Goal: Information Seeking & Learning: Learn about a topic

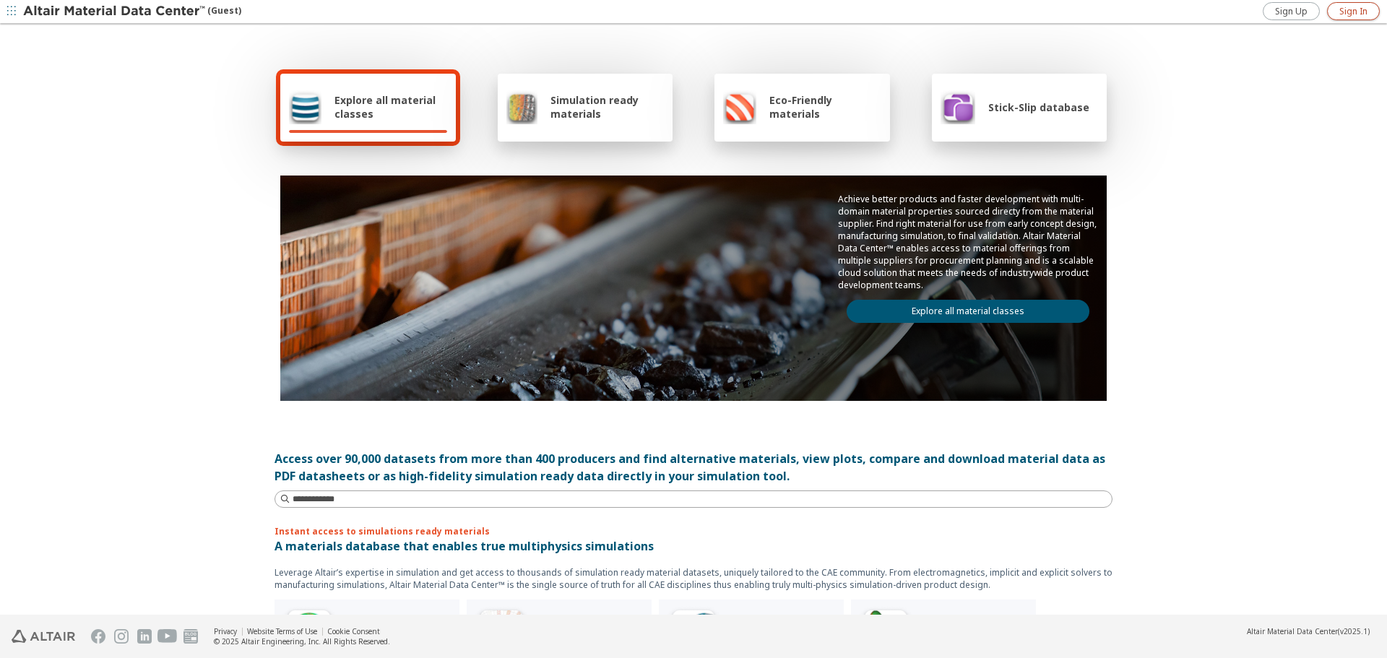
click at [1357, 4] on link "Sign In" at bounding box center [1353, 11] width 53 height 18
click at [1370, 14] on icon "button" at bounding box center [1374, 12] width 12 height 12
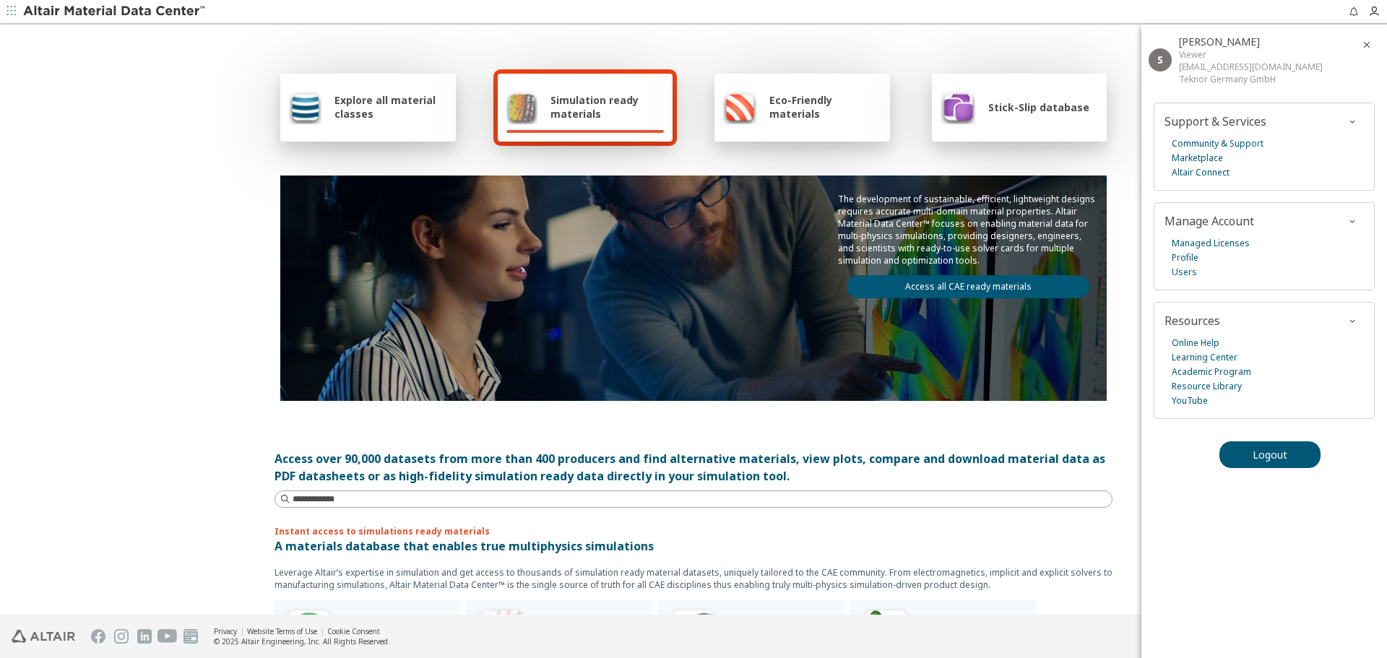
click at [236, 181] on div "Explore all material classes Simulation ready materials Eco-Friendly materials …" at bounding box center [693, 320] width 1387 height 590
click at [19, 11] on button "button" at bounding box center [11, 11] width 23 height 23
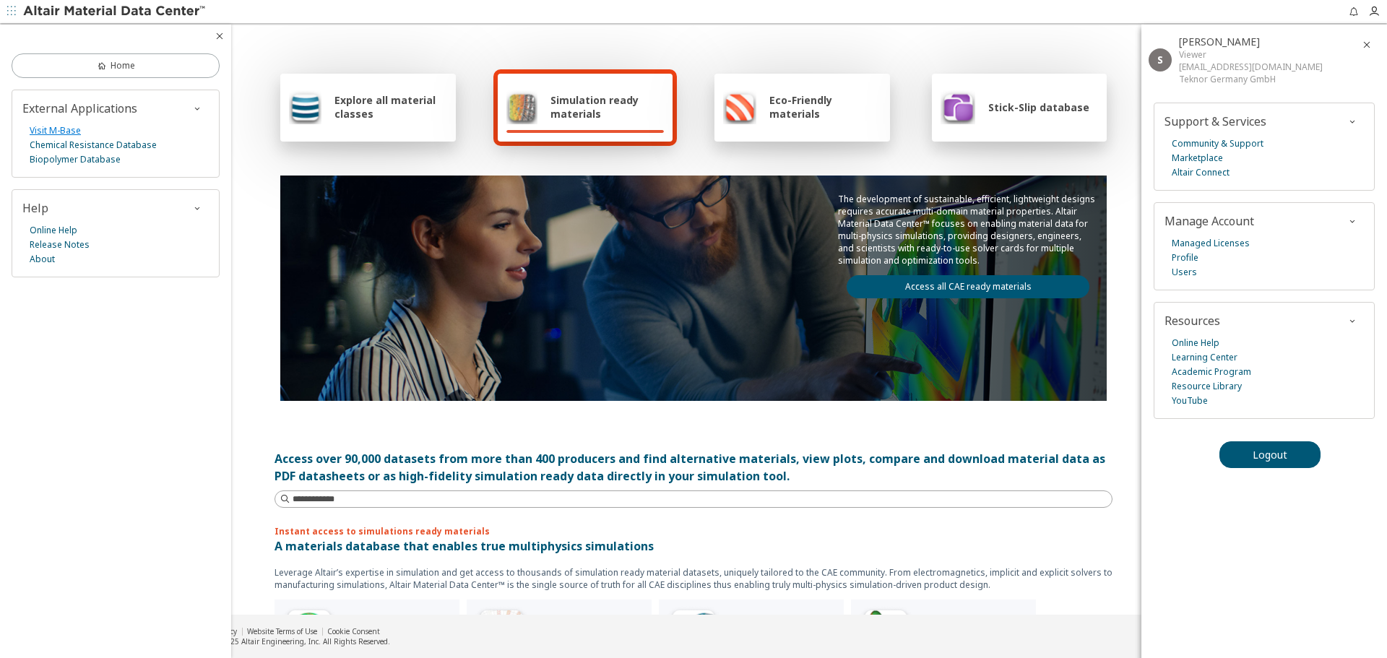
click at [65, 129] on link "Visit M-Base" at bounding box center [55, 131] width 51 height 14
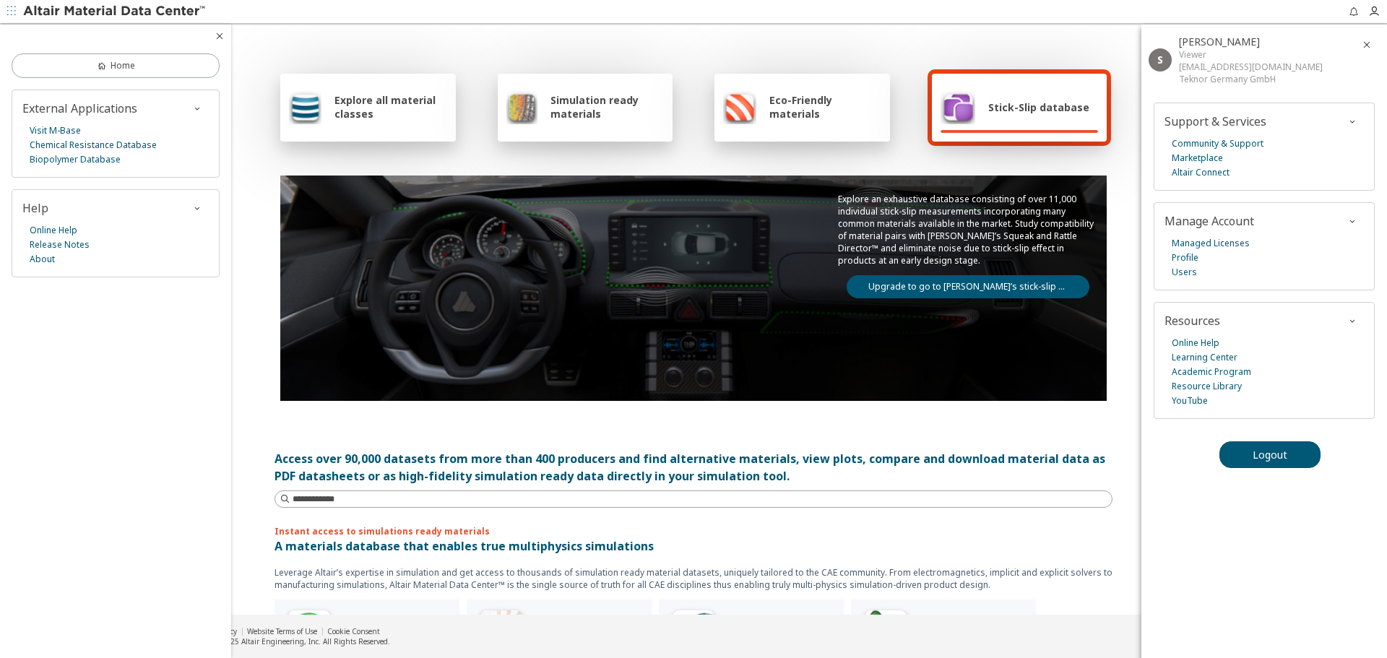
click at [402, 120] on span "Explore all material classes" at bounding box center [390, 106] width 113 height 27
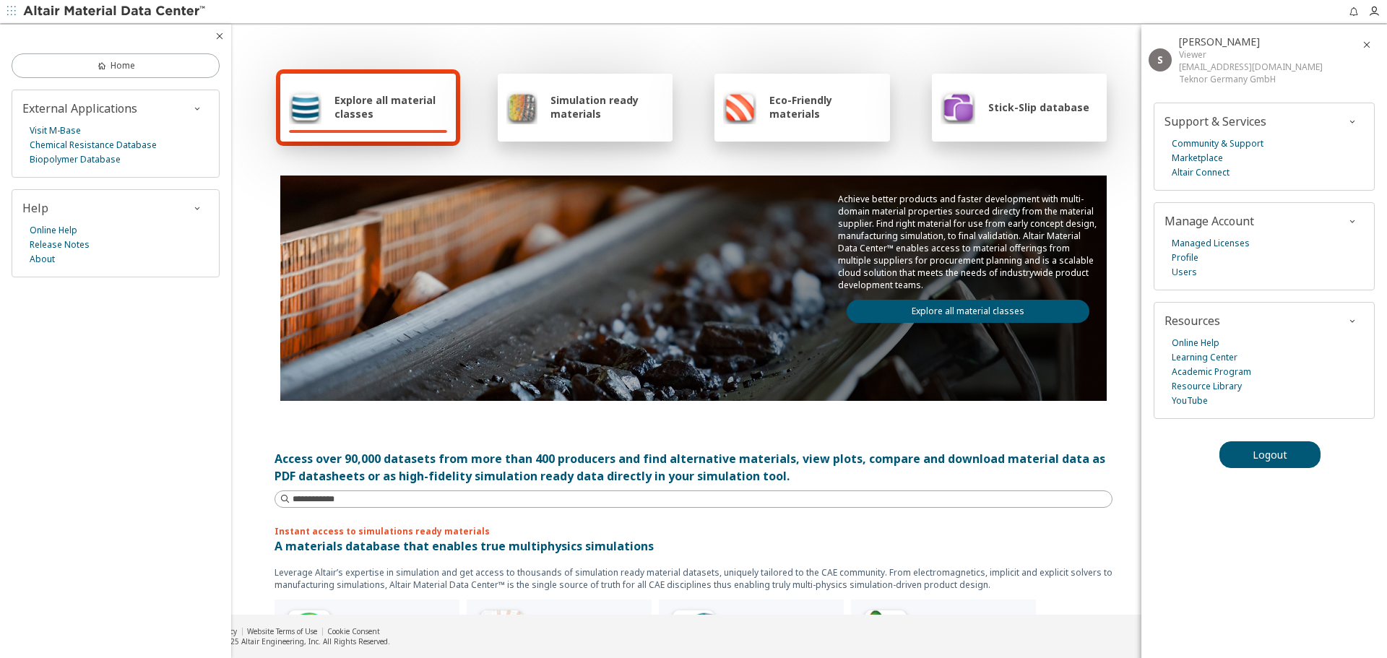
click at [402, 120] on span "Explore all material classes" at bounding box center [390, 106] width 113 height 27
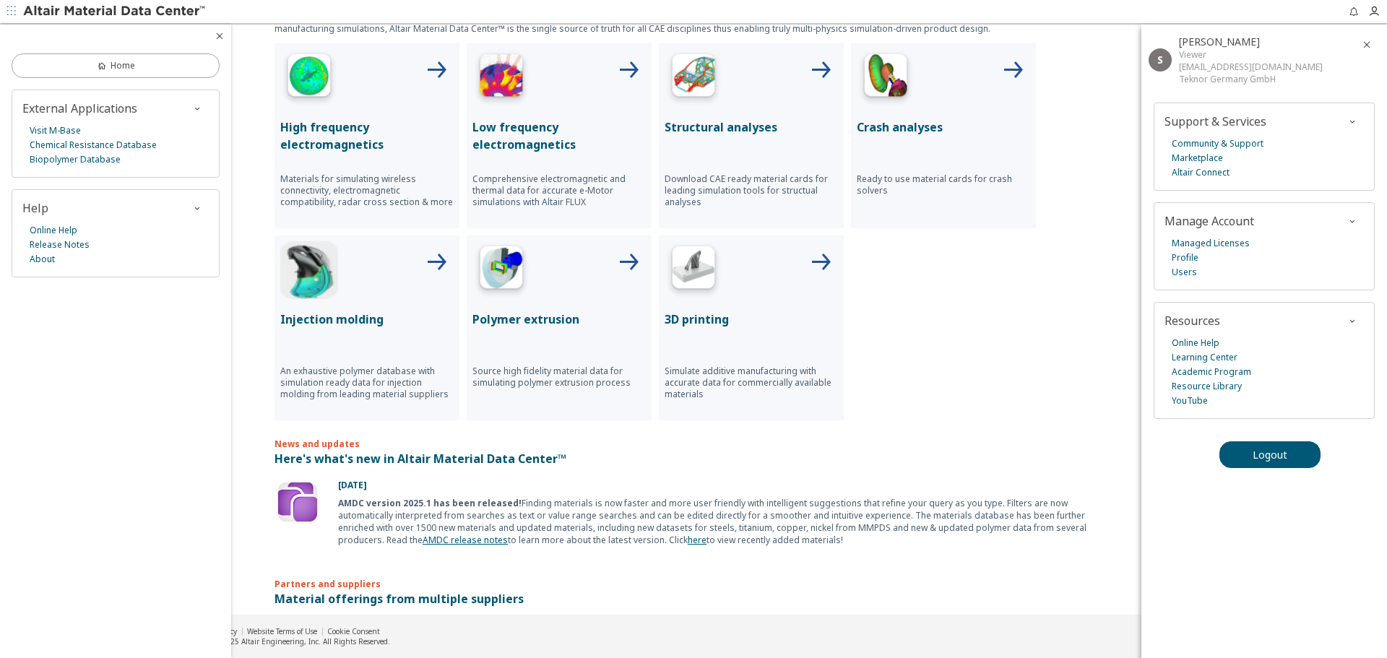
scroll to position [629, 0]
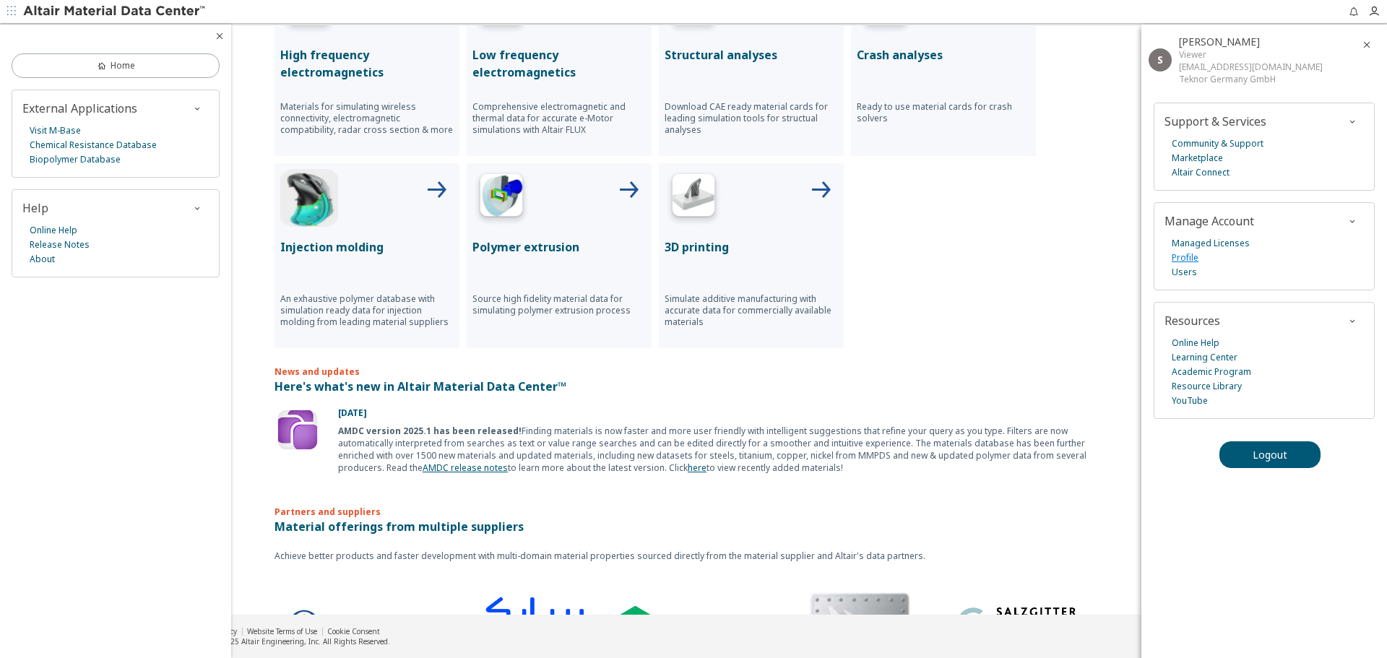
click at [1175, 253] on link "Profile" at bounding box center [1185, 258] width 27 height 14
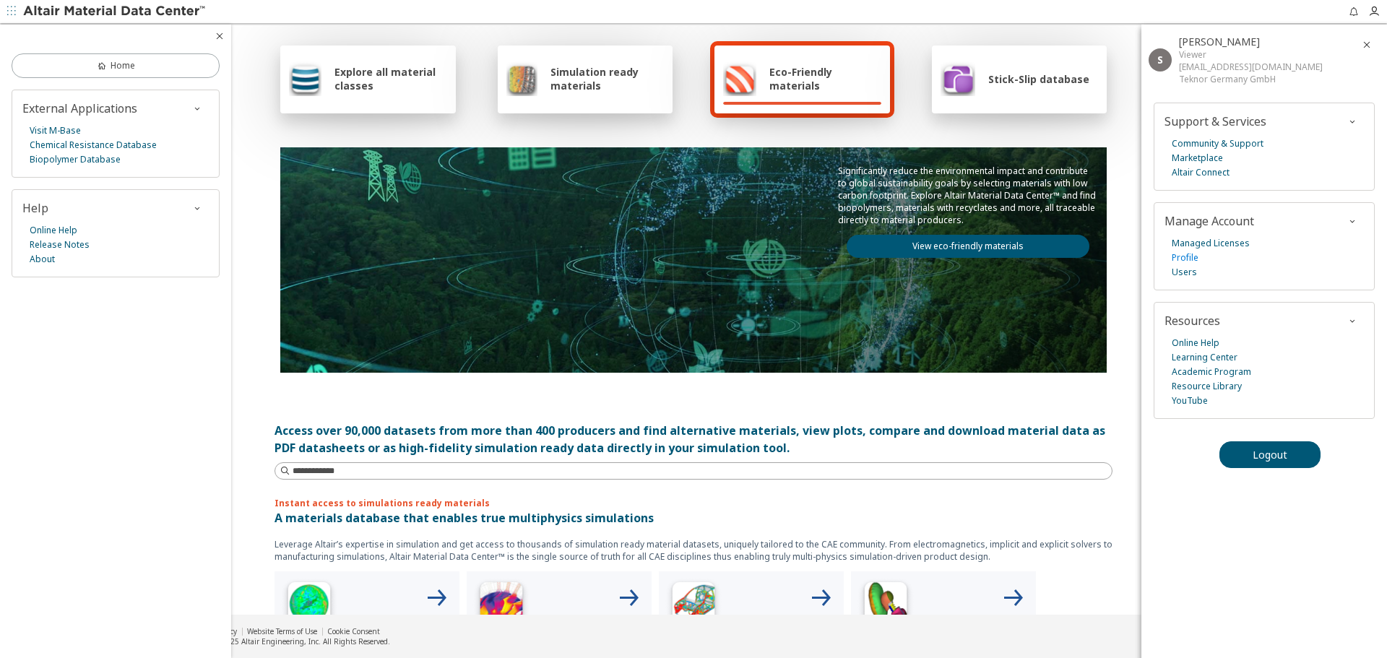
scroll to position [0, 0]
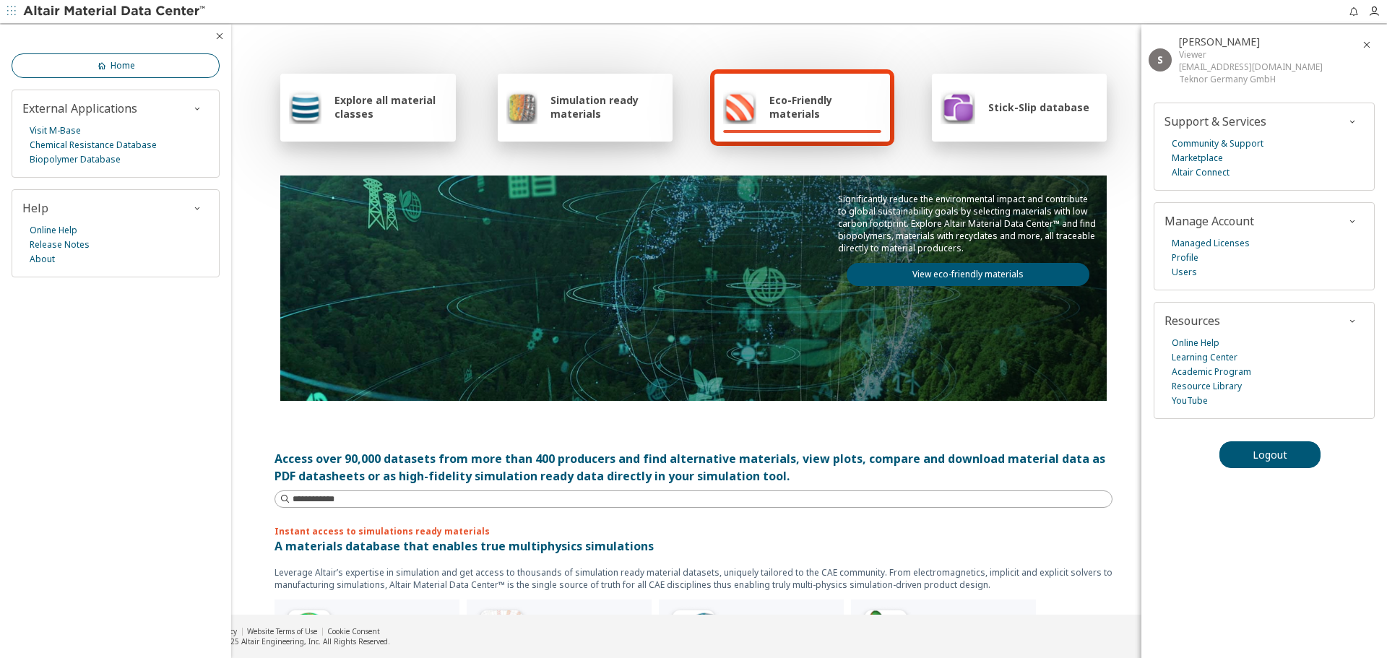
click at [139, 54] on link "Home" at bounding box center [116, 65] width 208 height 25
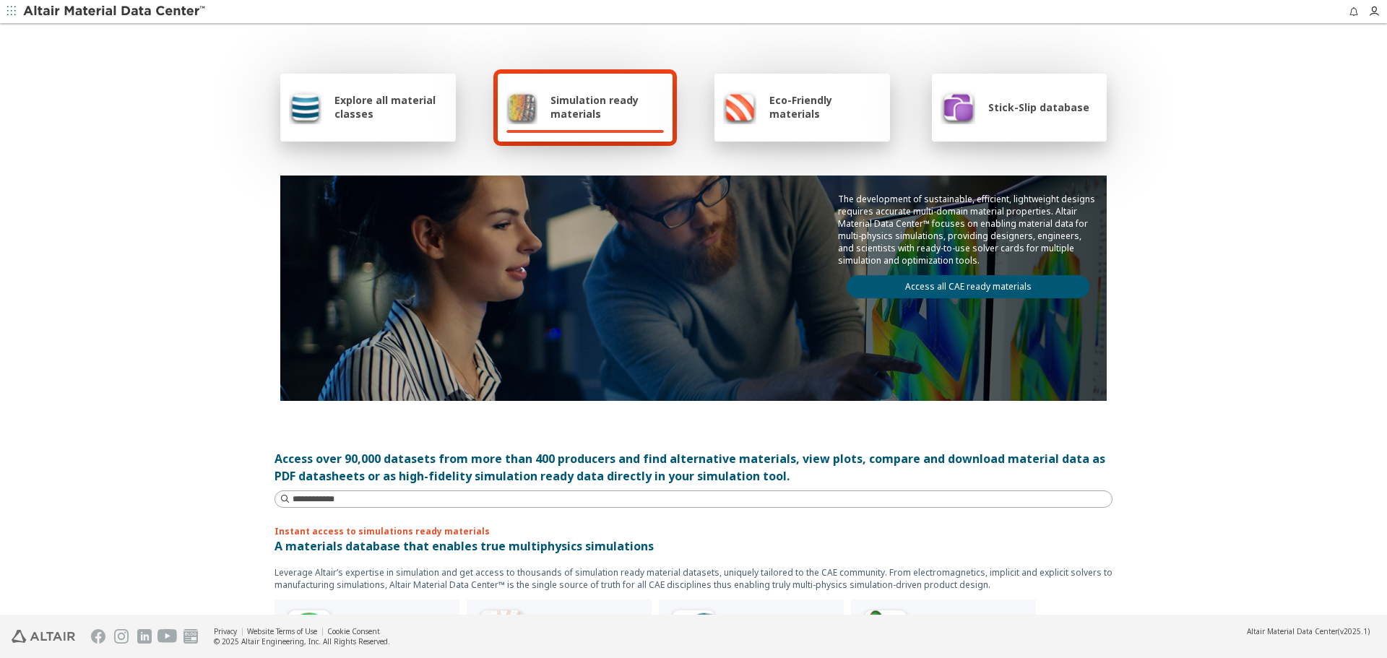
click at [354, 105] on span "Explore all material classes" at bounding box center [390, 106] width 113 height 27
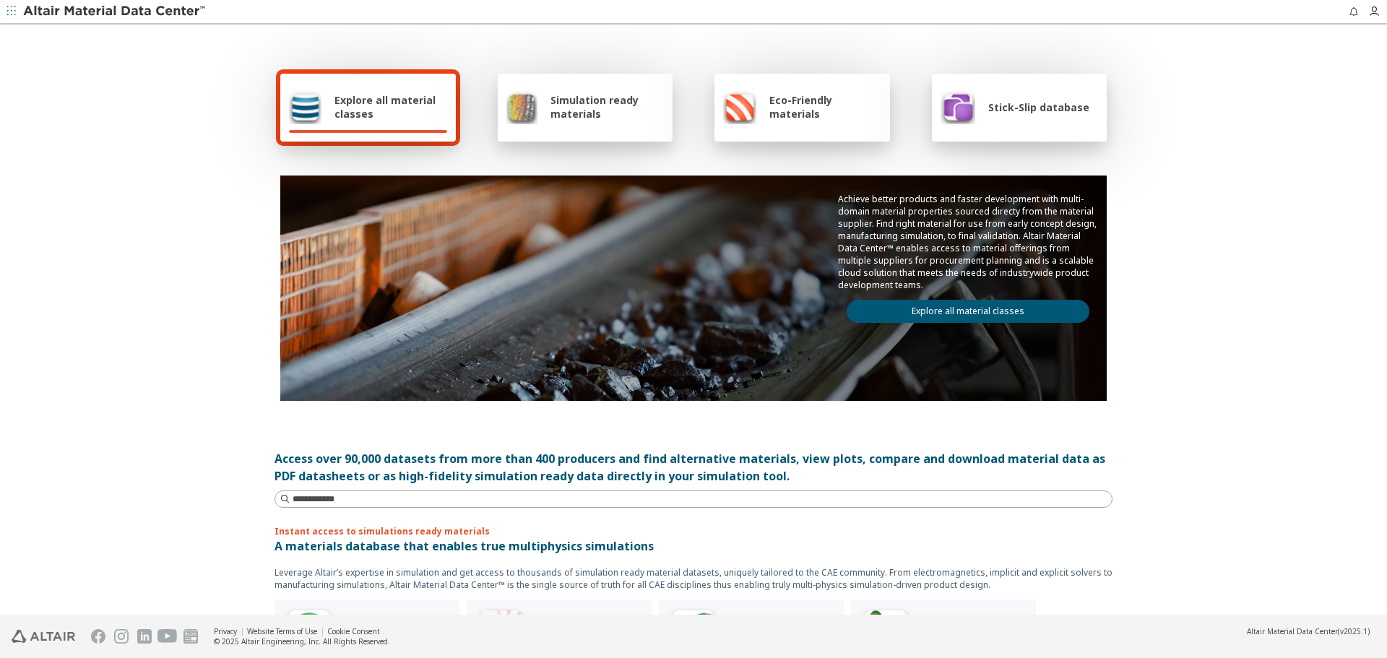
click at [950, 318] on link "Explore all material classes" at bounding box center [968, 311] width 243 height 23
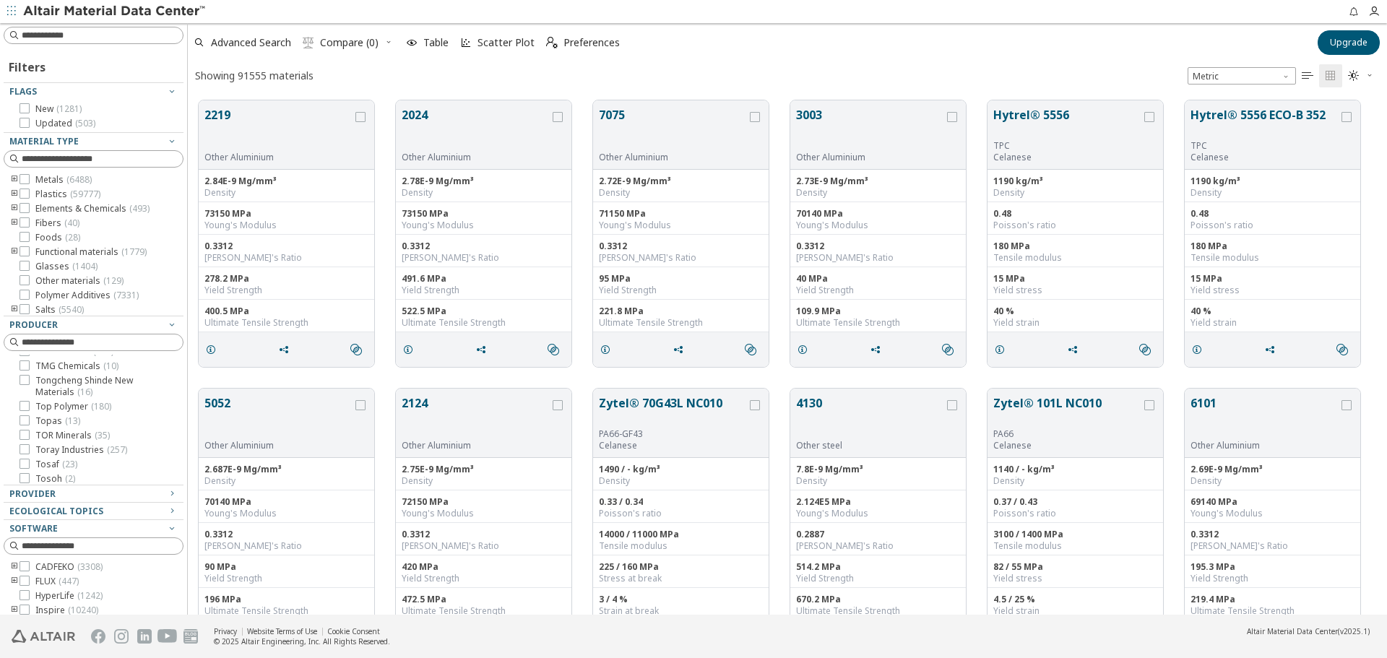
scroll to position [10909, 0]
click at [21, 85] on icon at bounding box center [25, 79] width 10 height 10
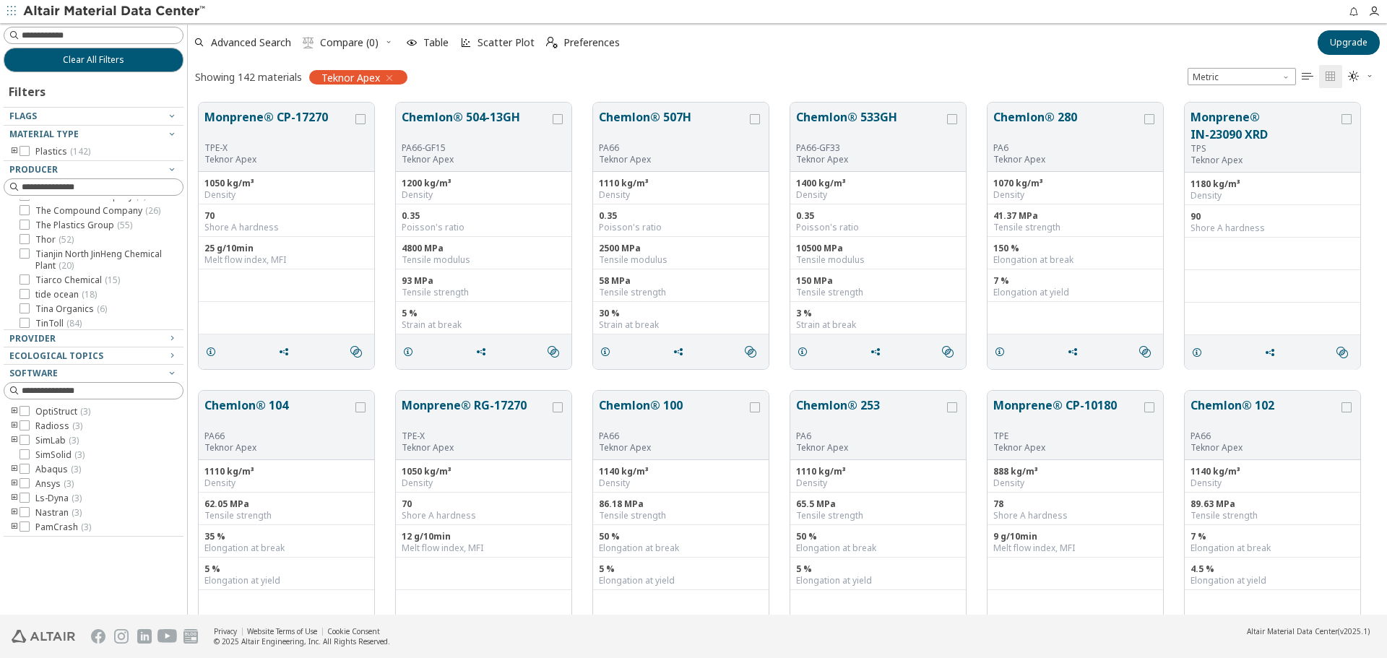
scroll to position [10727, 0]
click at [168, 337] on icon "button" at bounding box center [172, 338] width 12 height 12
click at [159, 375] on div "Ecological Topics" at bounding box center [87, 374] width 157 height 12
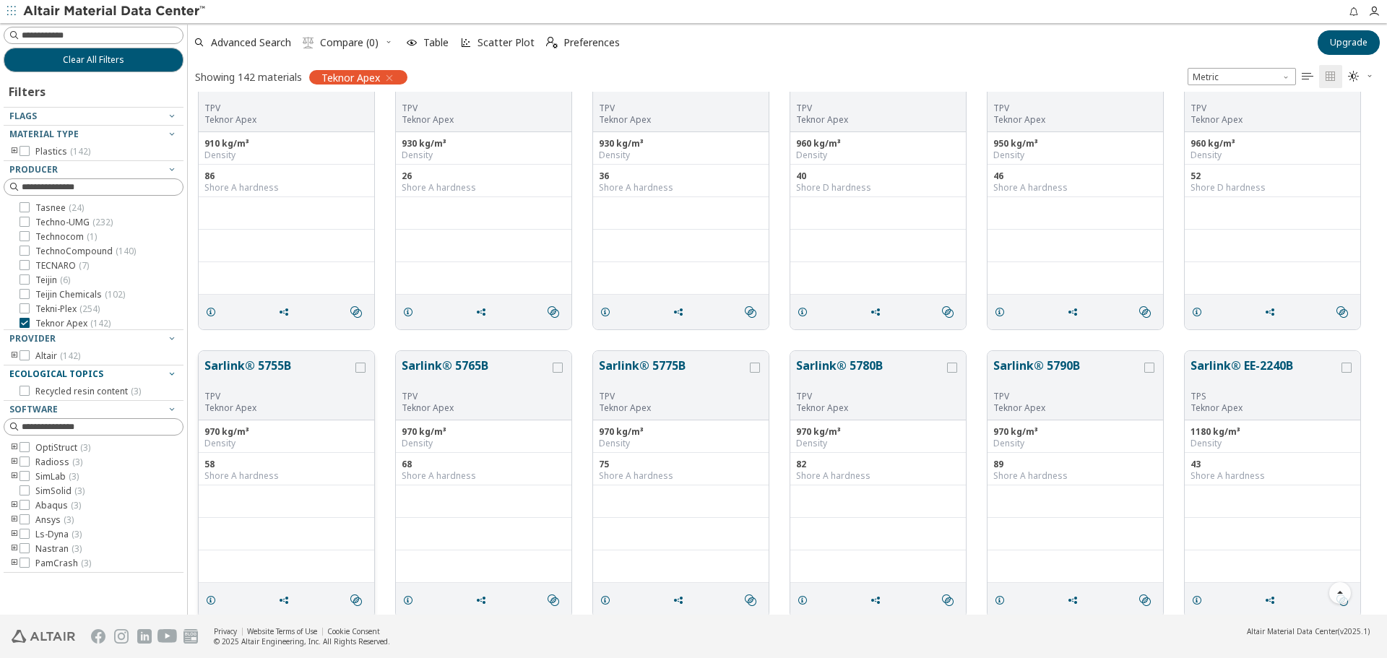
scroll to position [5311, 0]
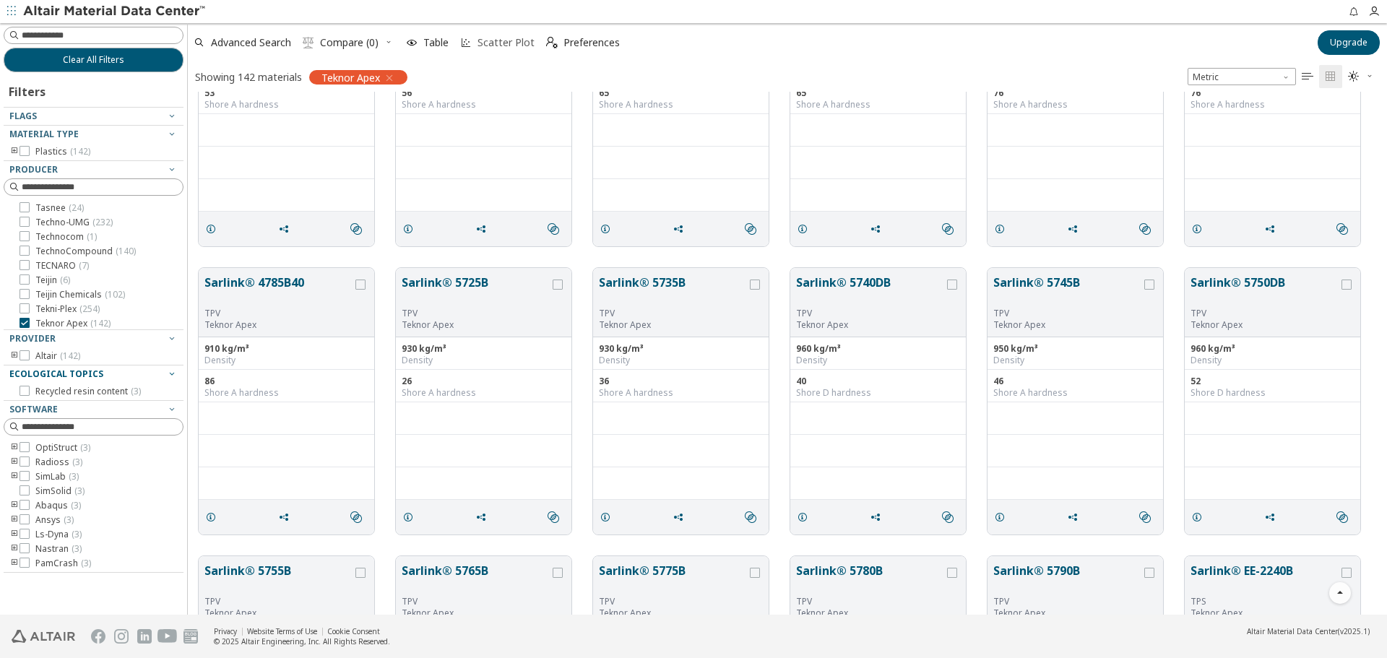
click at [471, 48] on icon "button" at bounding box center [466, 43] width 12 height 12
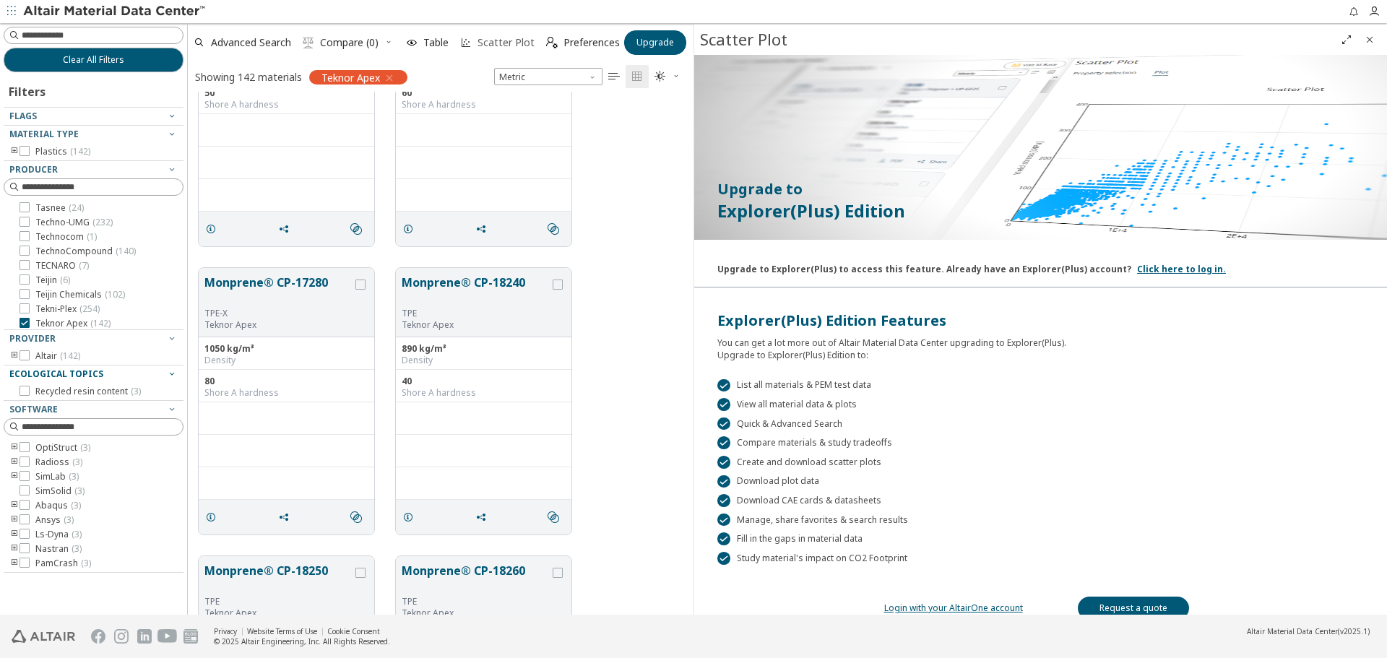
scroll to position [512, 495]
click at [476, 46] on span "Scatter Plot" at bounding box center [506, 43] width 63 height 10
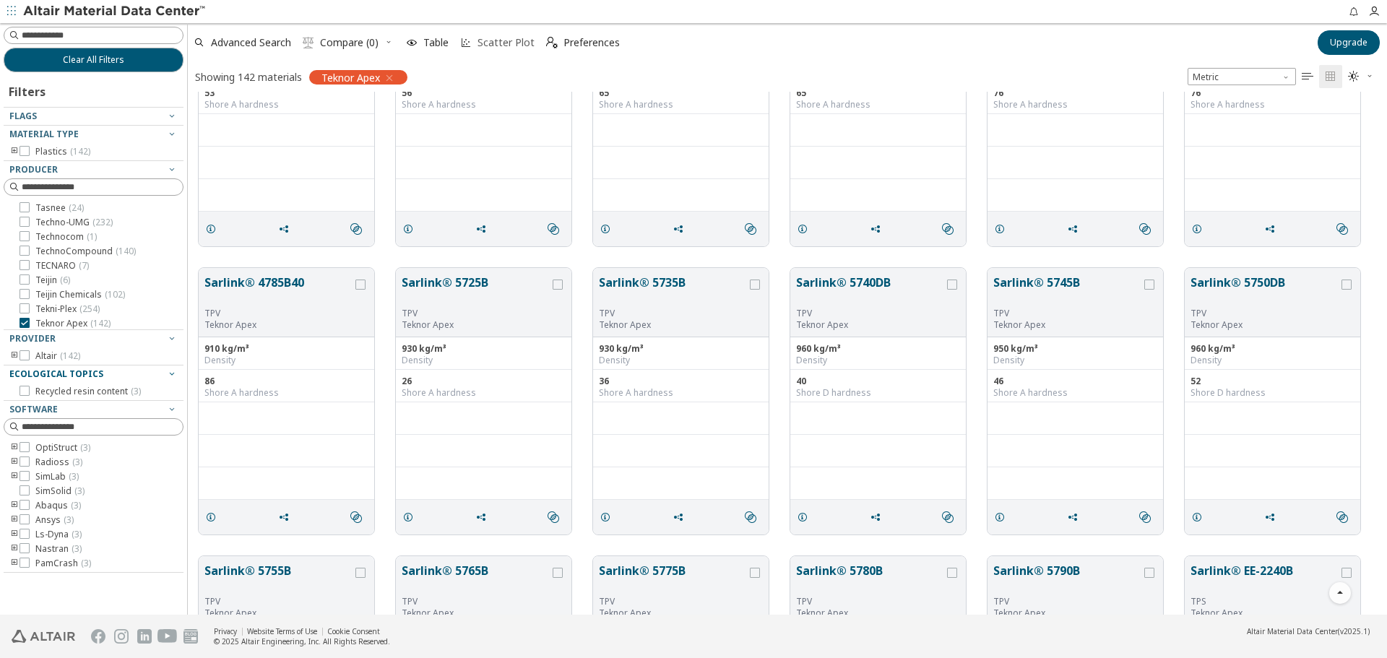
scroll to position [512, 1188]
